Goal: Find contact information: Obtain details needed to contact an individual or organization

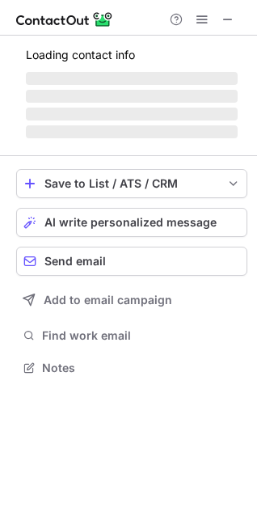
scroll to position [417, 257]
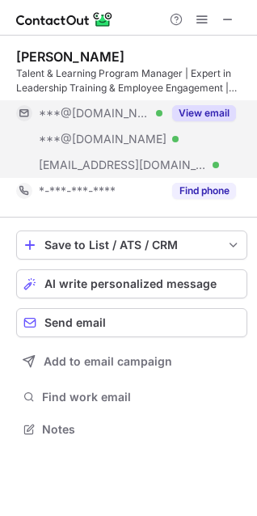
click at [207, 121] on div "View email" at bounding box center [199, 113] width 74 height 26
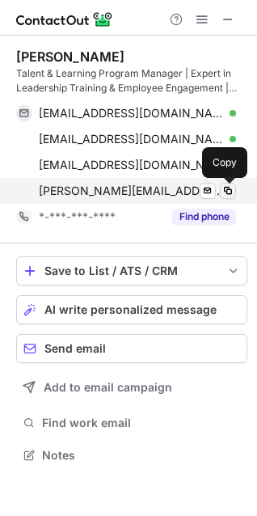
click at [229, 193] on span at bounding box center [228, 190] width 13 height 13
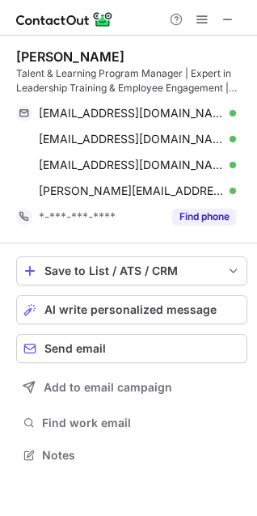
click at [20, 74] on div "Talent & Learning Program Manager | Expert in Leadership Training & Employee En…" at bounding box center [131, 80] width 231 height 29
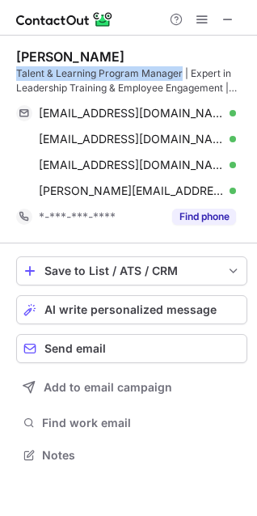
click at [143, 74] on div "Talent & Learning Program Manager | Expert in Leadership Training & Employee En…" at bounding box center [131, 80] width 231 height 29
copy div "Talent & Learning Program Manager"
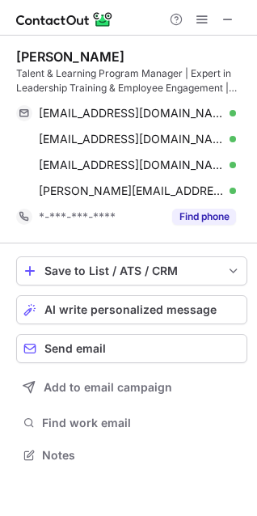
click at [64, 59] on div "Kathleen Beeman" at bounding box center [70, 57] width 108 height 16
click at [78, 56] on div "Kathleen Beeman" at bounding box center [70, 57] width 108 height 16
copy div "Kathleen Beeman"
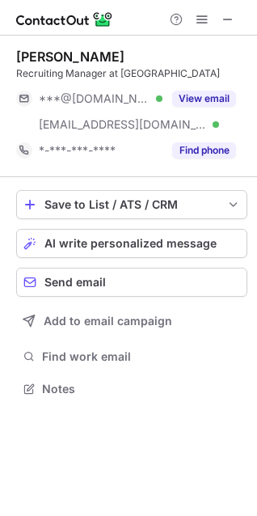
scroll to position [377, 257]
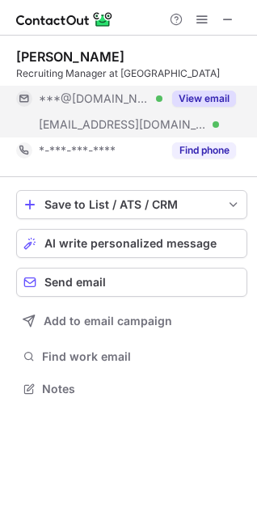
click at [213, 110] on div "View email" at bounding box center [199, 99] width 74 height 26
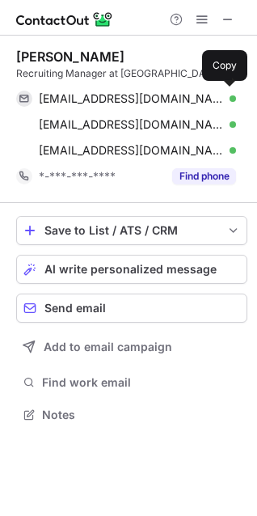
scroll to position [403, 257]
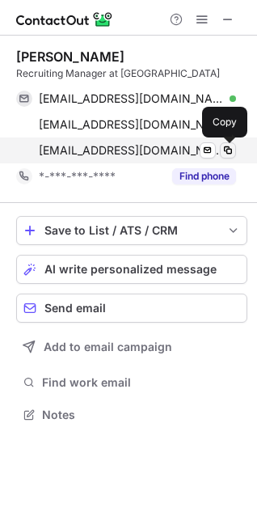
click at [227, 151] on span at bounding box center [228, 150] width 13 height 13
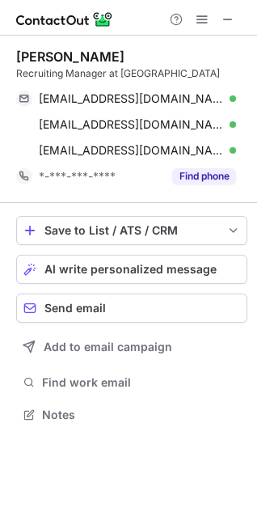
click at [38, 73] on div "Recruiting Manager at SanMar" at bounding box center [131, 73] width 231 height 15
click at [87, 74] on div "Recruiting Manager at SanMar" at bounding box center [131, 73] width 231 height 15
copy div "Recruiting Manager"
click at [32, 54] on div "Genevieve Barlow" at bounding box center [70, 57] width 108 height 16
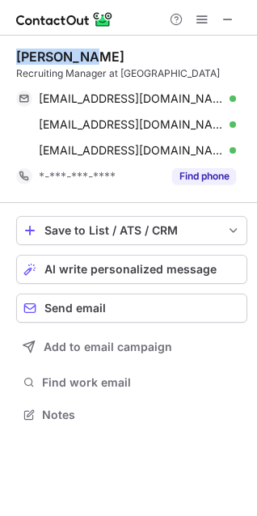
click at [32, 54] on div "Genevieve Barlow" at bounding box center [70, 57] width 108 height 16
click at [100, 56] on div "Genevieve Barlow" at bounding box center [70, 57] width 108 height 16
copy div "Genevieve Barlow"
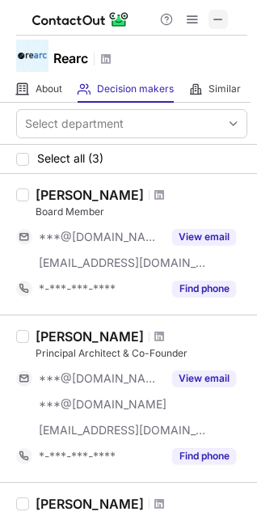
click at [222, 18] on span at bounding box center [218, 19] width 13 height 13
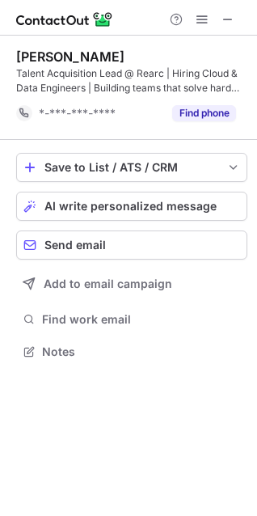
scroll to position [340, 257]
click at [226, 18] on span at bounding box center [228, 19] width 13 height 13
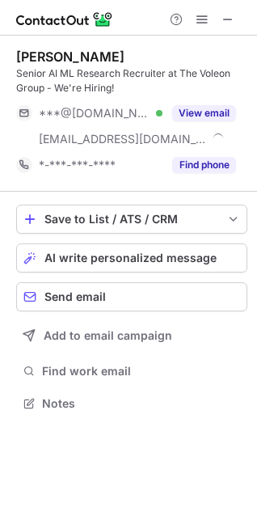
scroll to position [391, 257]
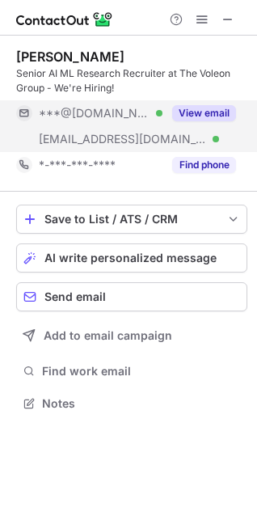
click at [193, 116] on button "View email" at bounding box center [204, 113] width 64 height 16
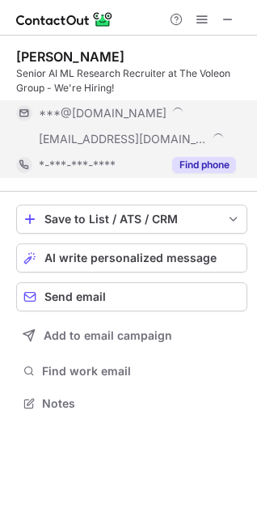
scroll to position [417, 257]
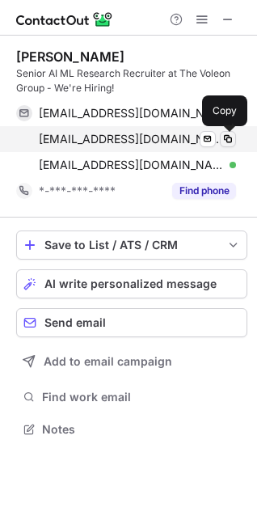
click at [222, 139] on span at bounding box center [228, 139] width 13 height 13
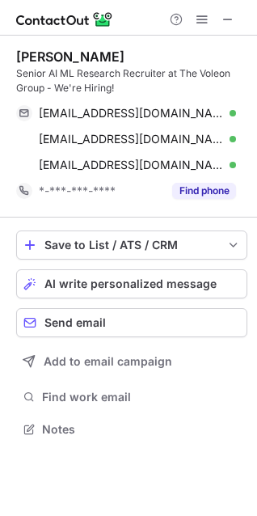
click at [30, 76] on div "Senior AI ML Research Recruiter at The Voleon Group - We're Hiring!" at bounding box center [131, 80] width 231 height 29
click at [27, 70] on div "Senior AI ML Research Recruiter at The Voleon Group - We're Hiring!" at bounding box center [131, 80] width 231 height 29
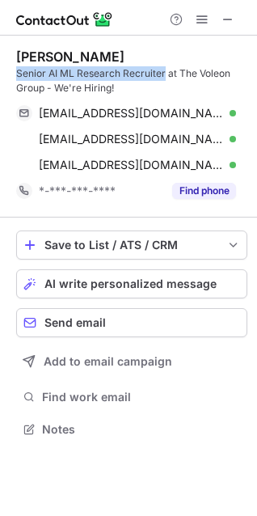
click at [152, 70] on div "Senior AI ML Research Recruiter at The Voleon Group - We're Hiring!" at bounding box center [131, 80] width 231 height 29
copy div "Senior AI ML Research Recruiter"
click at [32, 54] on div "Sarah Foltz" at bounding box center [70, 57] width 108 height 16
drag, startPoint x: 32, startPoint y: 54, endPoint x: 81, endPoint y: 60, distance: 49.6
click at [32, 54] on div "Sarah Foltz" at bounding box center [70, 57] width 108 height 16
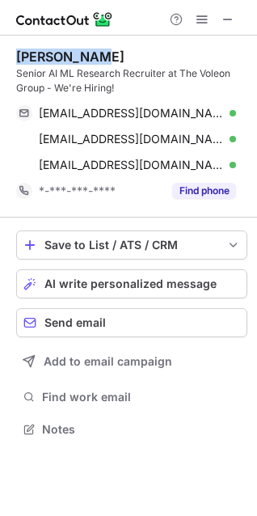
click at [81, 60] on div "Sarah Foltz" at bounding box center [70, 57] width 108 height 16
copy div "Sarah Foltz"
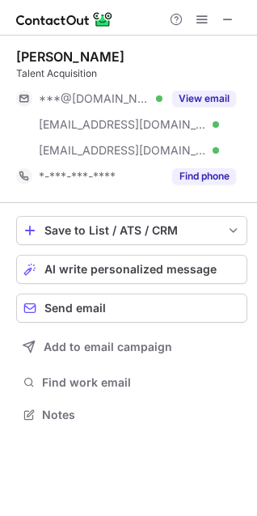
scroll to position [403, 257]
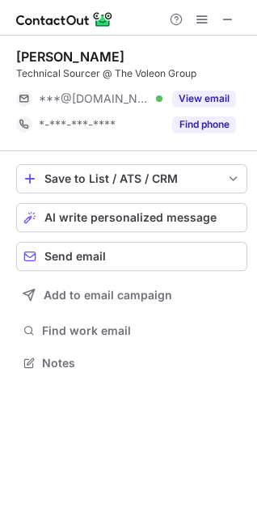
scroll to position [351, 257]
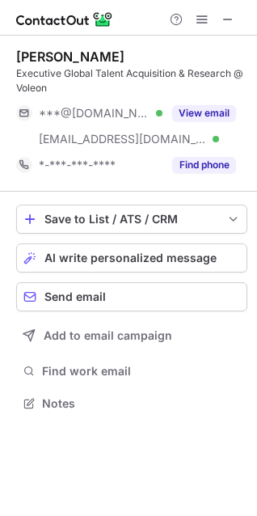
scroll to position [391, 257]
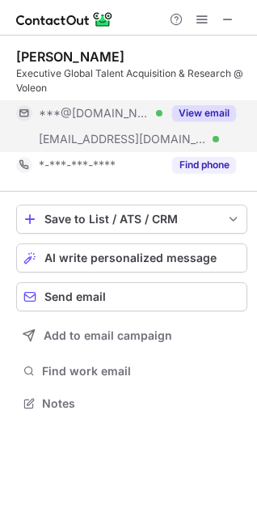
click at [200, 112] on button "View email" at bounding box center [204, 113] width 64 height 16
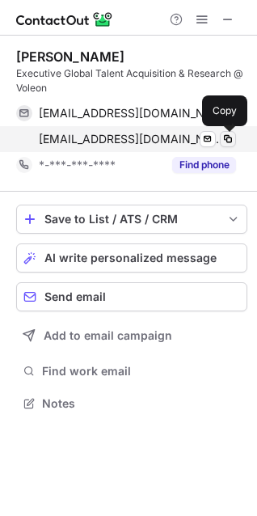
click at [234, 141] on button at bounding box center [228, 139] width 16 height 16
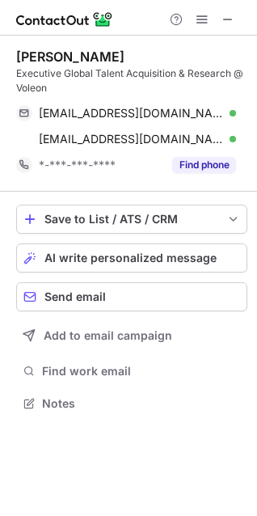
click at [35, 78] on div "Executive Global Talent Acquisition & Research @ Voleon" at bounding box center [131, 80] width 231 height 29
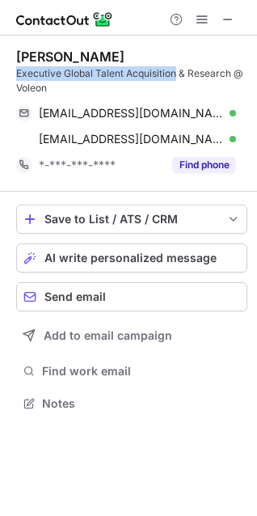
click at [144, 66] on div "Executive Global Talent Acquisition & Research @ Voleon" at bounding box center [131, 80] width 231 height 29
copy div "Executive Global Talent Acquisition"
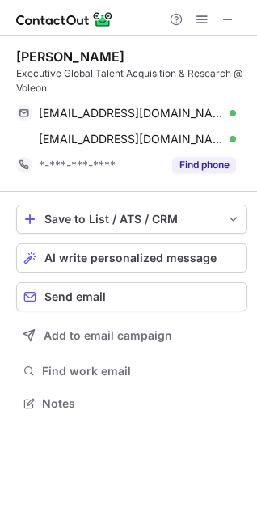
click at [22, 57] on div "Catherine Lehman" at bounding box center [70, 57] width 108 height 16
click at [86, 59] on div "Catherine Lehman" at bounding box center [70, 57] width 108 height 16
copy div "Catherine Lehman"
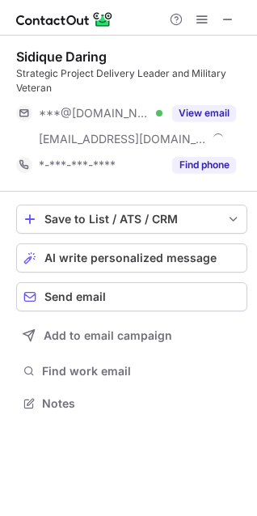
scroll to position [391, 257]
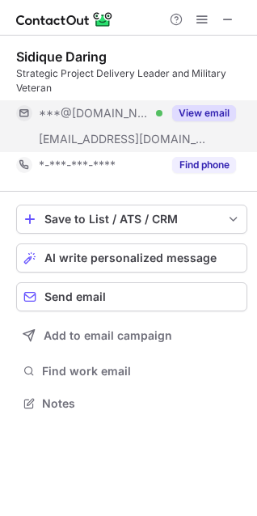
click at [207, 113] on button "View email" at bounding box center [204, 113] width 64 height 16
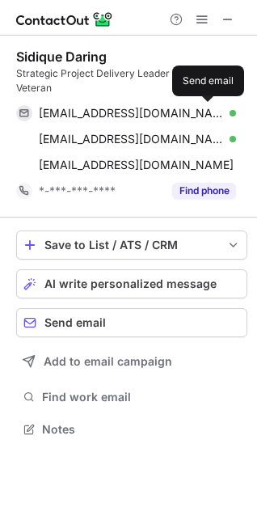
scroll to position [417, 257]
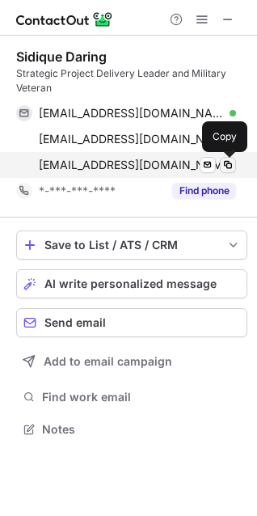
click at [226, 164] on span at bounding box center [228, 164] width 13 height 13
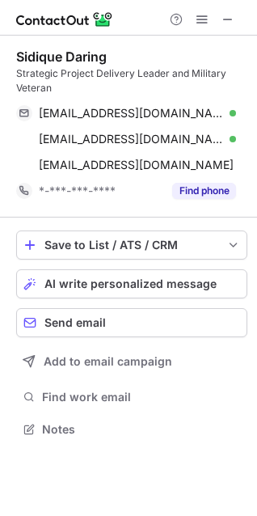
click at [35, 74] on div "Strategic Project Delivery Leader and Military Veteran" at bounding box center [131, 80] width 231 height 29
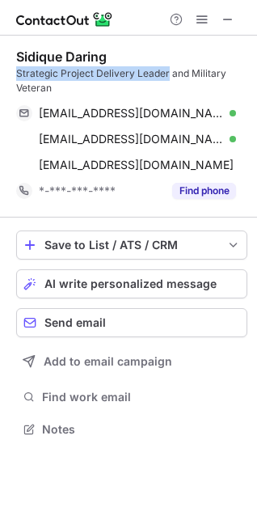
click at [151, 68] on div "Strategic Project Delivery Leader and Military Veteran" at bounding box center [131, 80] width 231 height 29
copy div "Strategic Project Delivery Leader"
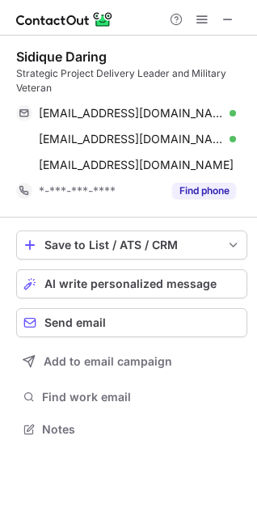
click at [41, 56] on div "Sidique Daring" at bounding box center [61, 57] width 91 height 16
click at [93, 53] on div "Sidique Daring" at bounding box center [61, 57] width 91 height 16
copy div "Sidique Daring"
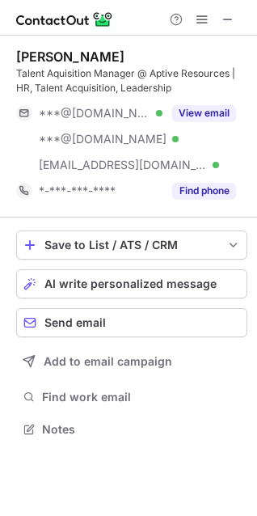
scroll to position [417, 257]
